Goal: Navigation & Orientation: Find specific page/section

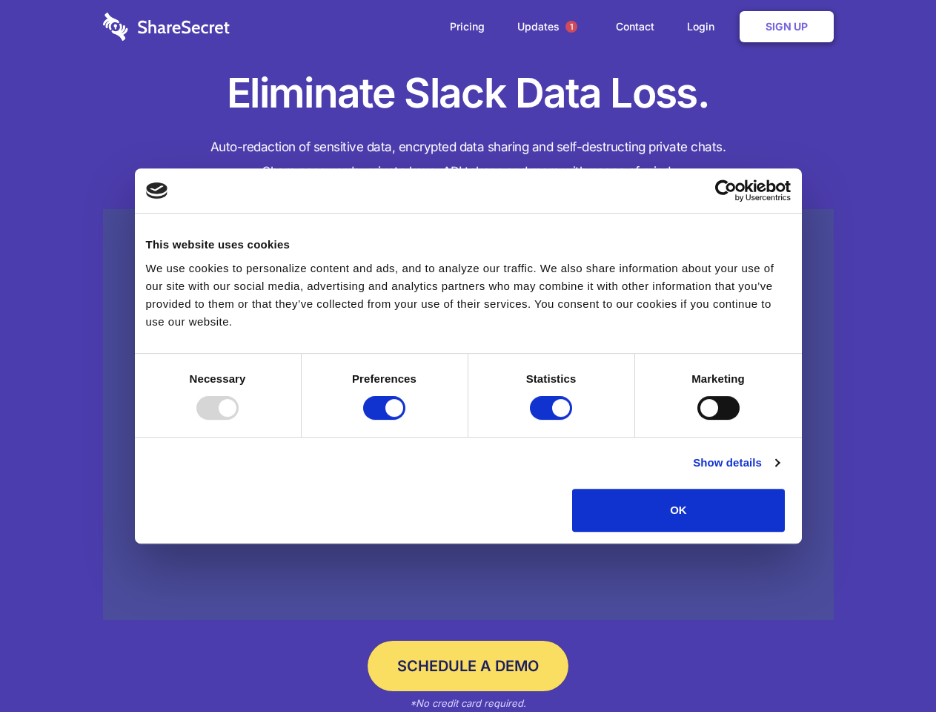
click at [239, 419] on div at bounding box center [217, 408] width 42 height 24
click at [405, 419] on input "Preferences" at bounding box center [384, 408] width 42 height 24
checkbox input "false"
click at [553, 419] on input "Statistics" at bounding box center [551, 408] width 42 height 24
checkbox input "false"
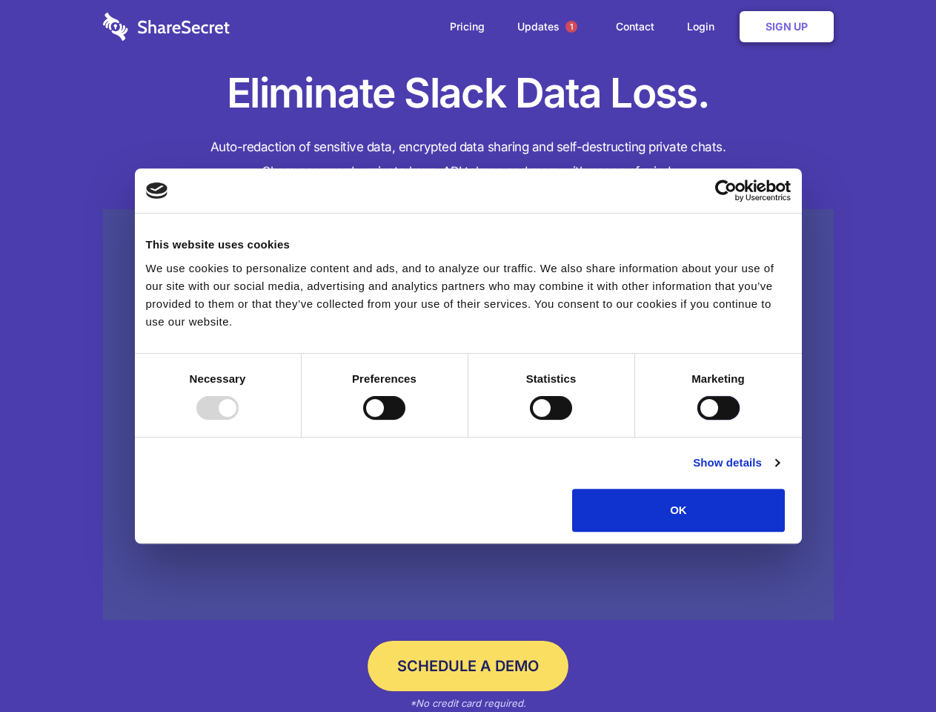
click at [697, 419] on input "Marketing" at bounding box center [718, 408] width 42 height 24
checkbox input "true"
click at [779, 471] on link "Show details" at bounding box center [736, 463] width 86 height 18
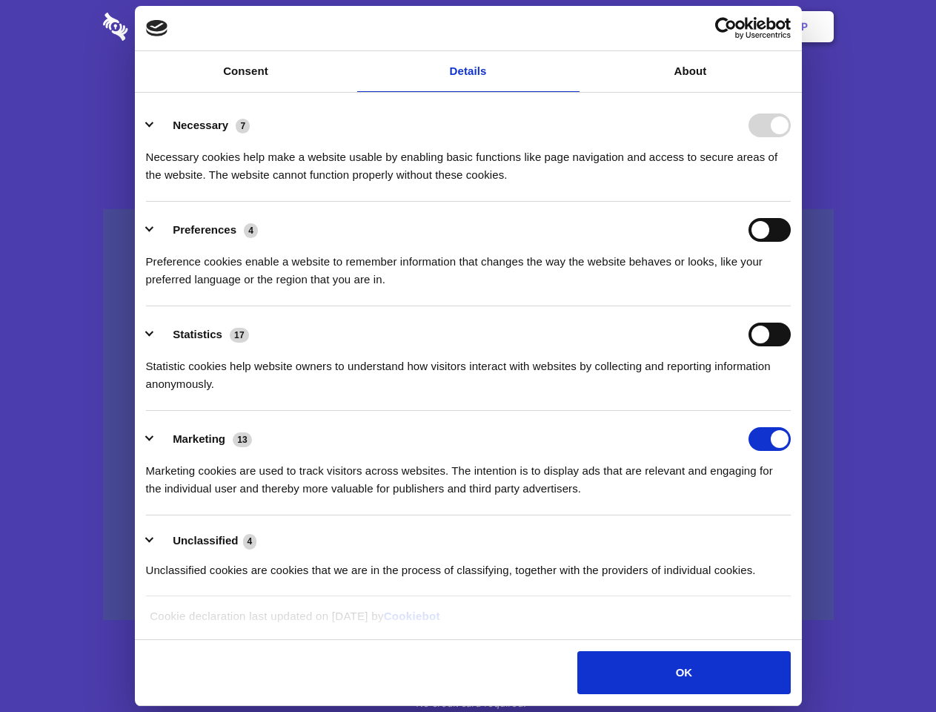
click at [791, 202] on li "Necessary 7 Necessary cookies help make a website usable by enabling basic func…" at bounding box center [468, 149] width 645 height 105
click at [571, 27] on span "1" at bounding box center [572, 27] width 12 height 12
